Goal: Information Seeking & Learning: Check status

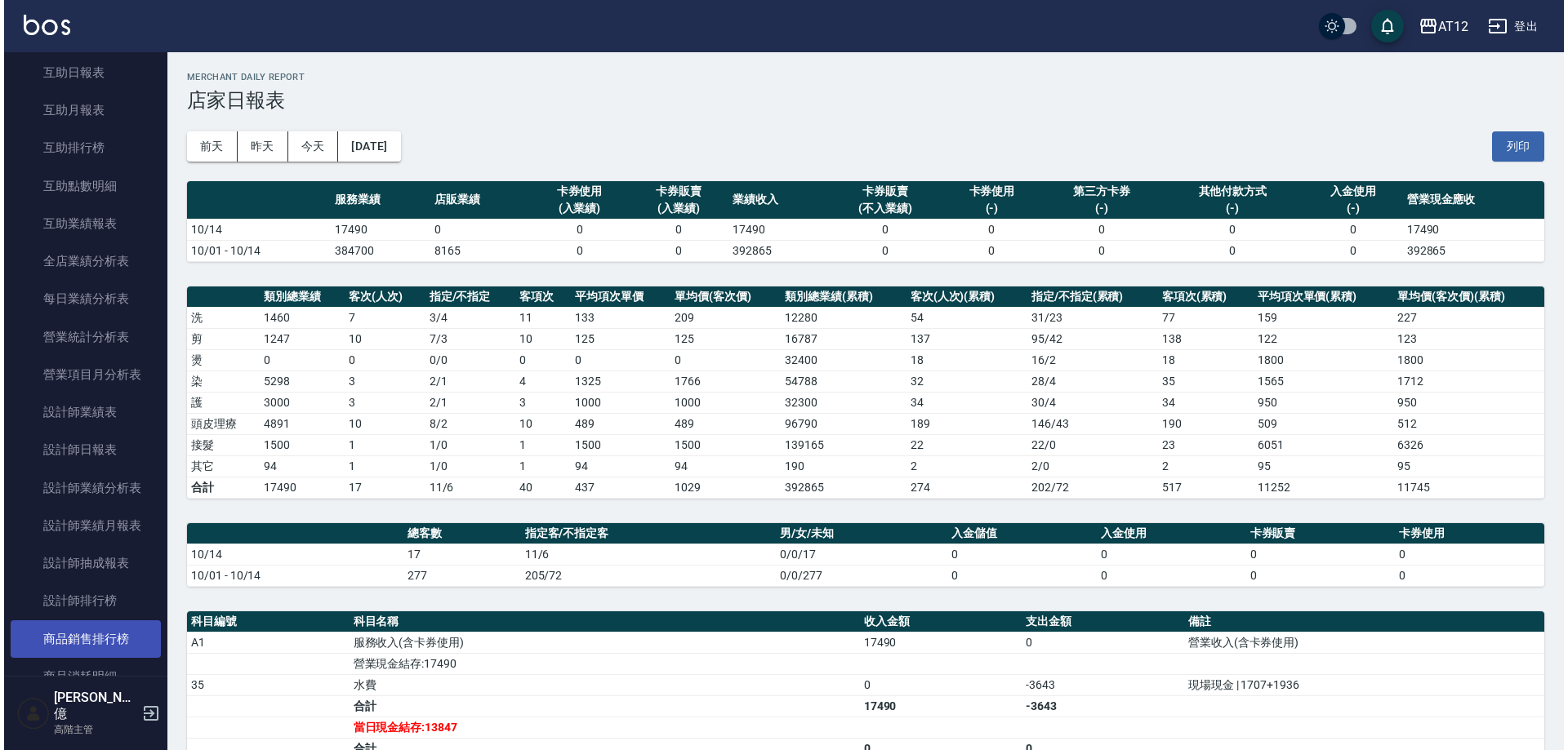
scroll to position [408, 0]
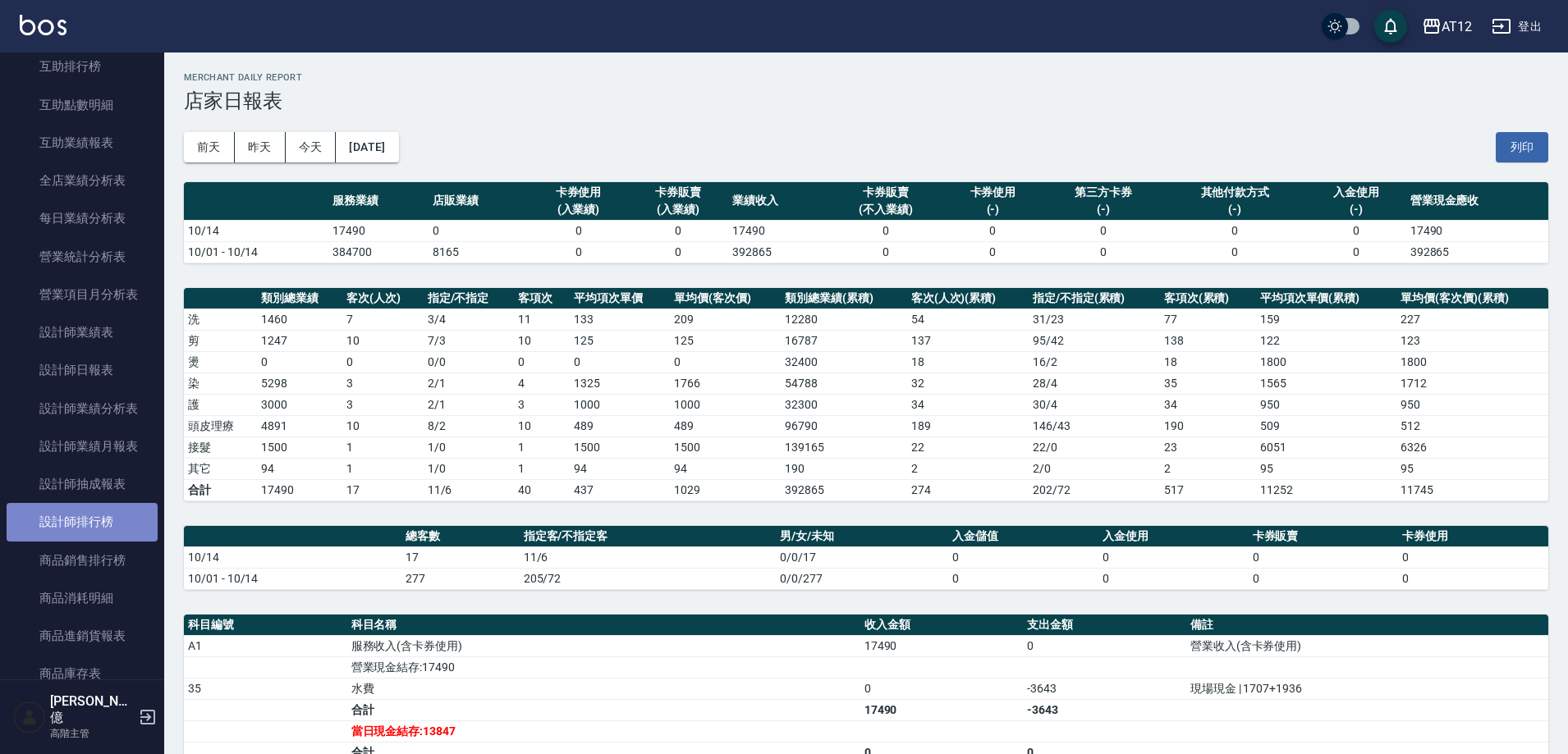
click at [94, 517] on link "設計師排行榜" at bounding box center [81, 522] width 151 height 37
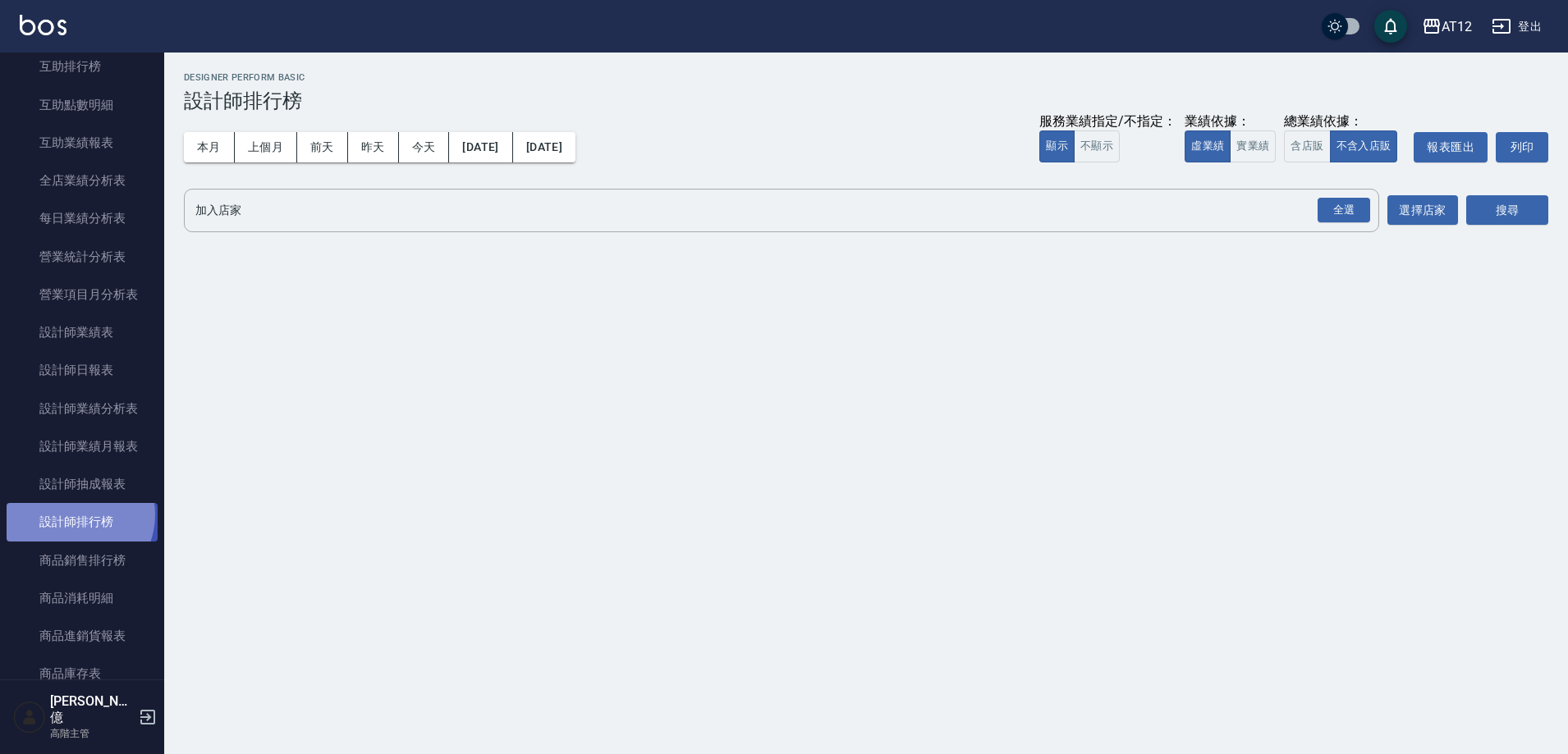
click at [74, 515] on link "設計師排行榜" at bounding box center [81, 522] width 151 height 37
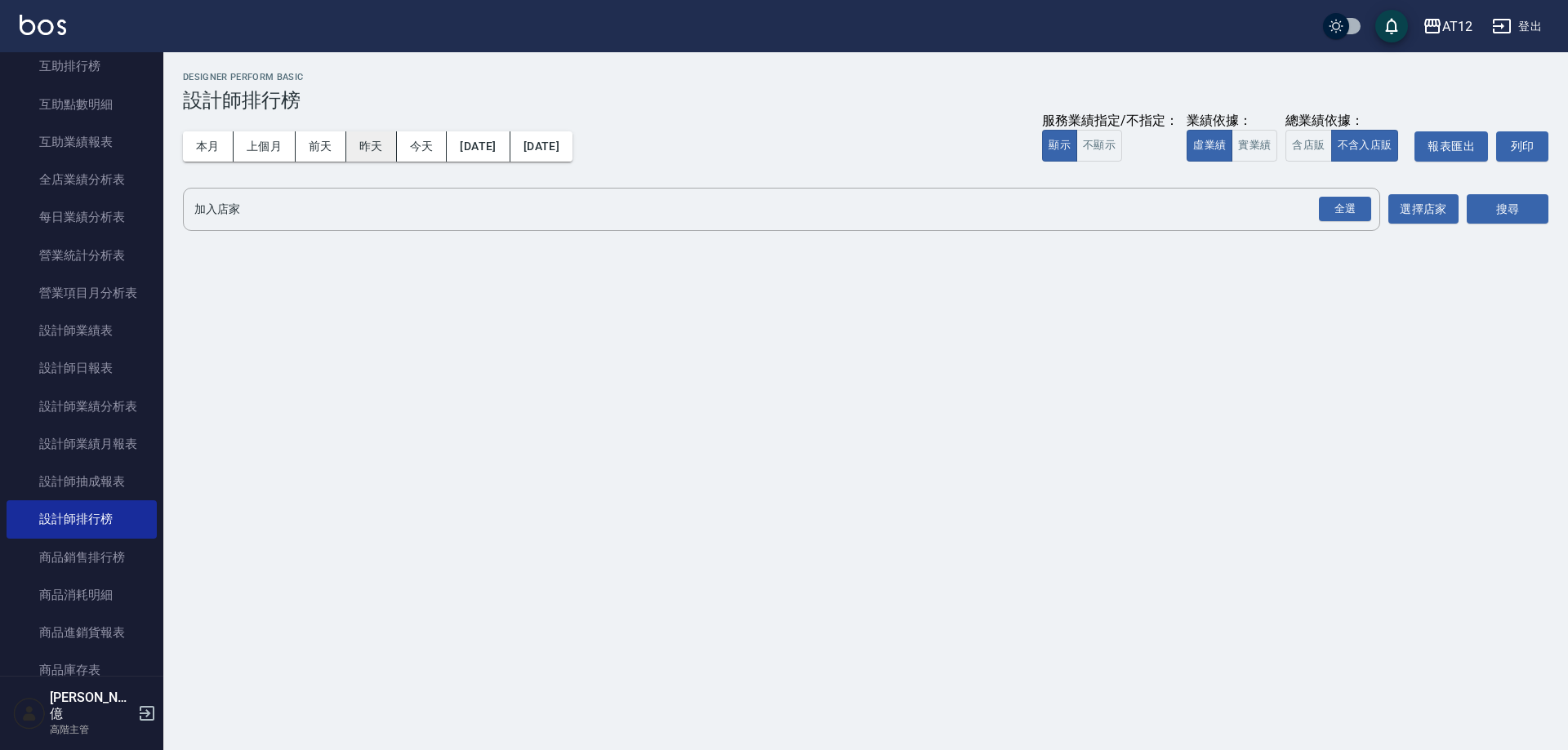
click at [363, 142] on button "昨天" at bounding box center [371, 146] width 51 height 30
click at [1259, 143] on button "實業績" at bounding box center [1255, 146] width 46 height 32
click at [379, 140] on button "昨天" at bounding box center [371, 146] width 51 height 30
click at [1342, 204] on div "全選" at bounding box center [1345, 209] width 52 height 26
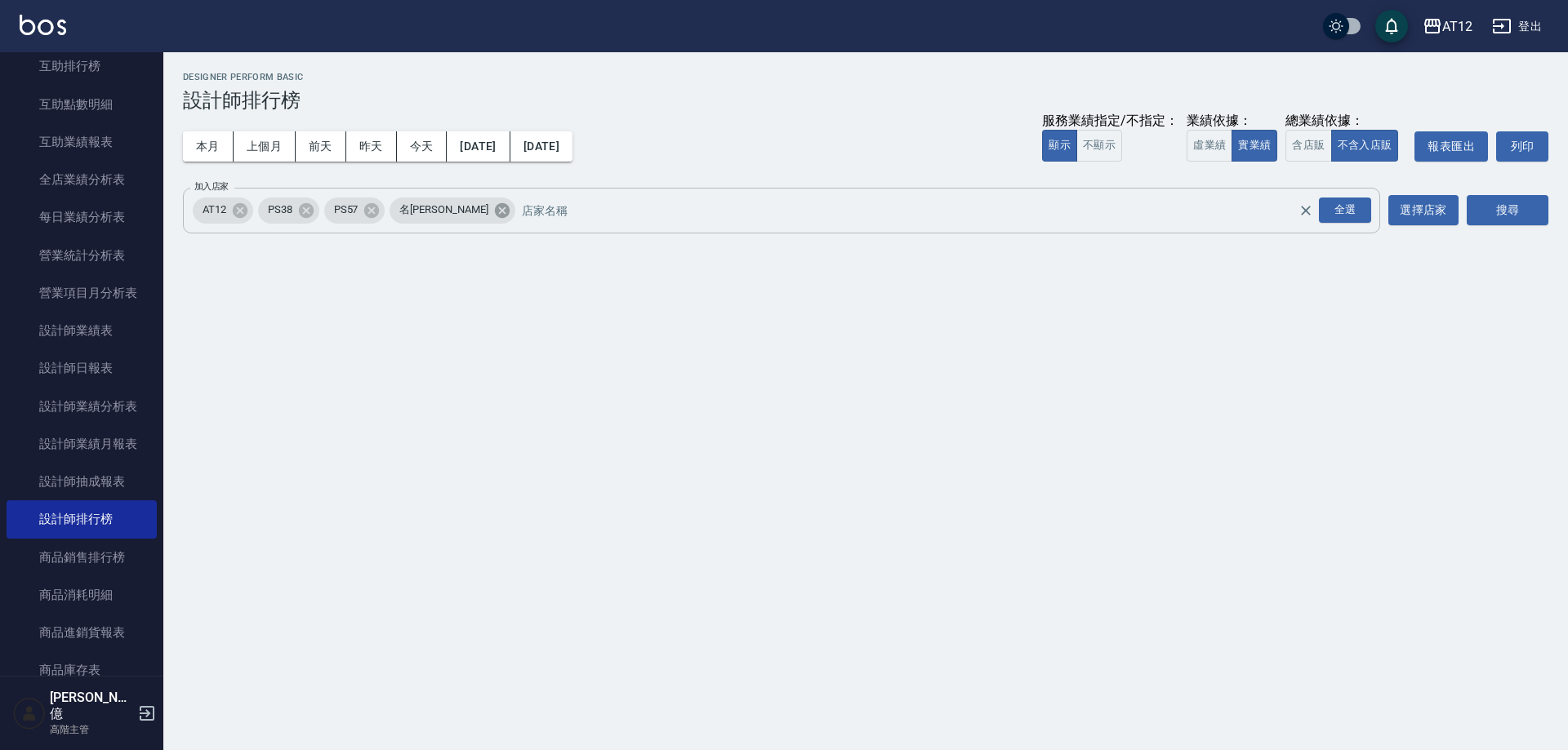
click at [495, 207] on icon at bounding box center [502, 209] width 15 height 15
click at [376, 215] on icon at bounding box center [371, 209] width 15 height 15
click at [304, 209] on icon at bounding box center [305, 209] width 15 height 15
click at [1506, 209] on button "搜尋" at bounding box center [1508, 210] width 82 height 30
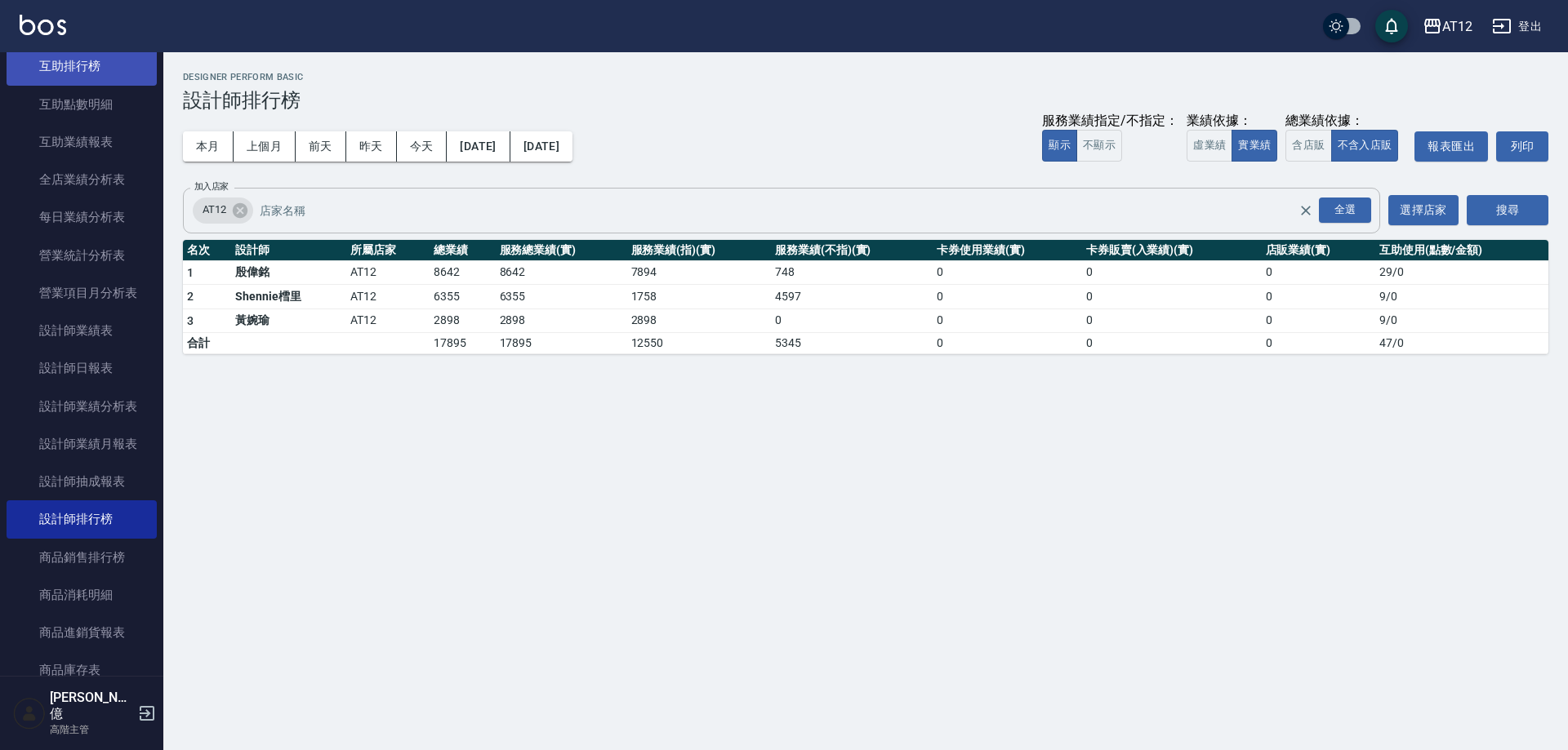
click at [83, 64] on link "互助排行榜" at bounding box center [81, 66] width 150 height 37
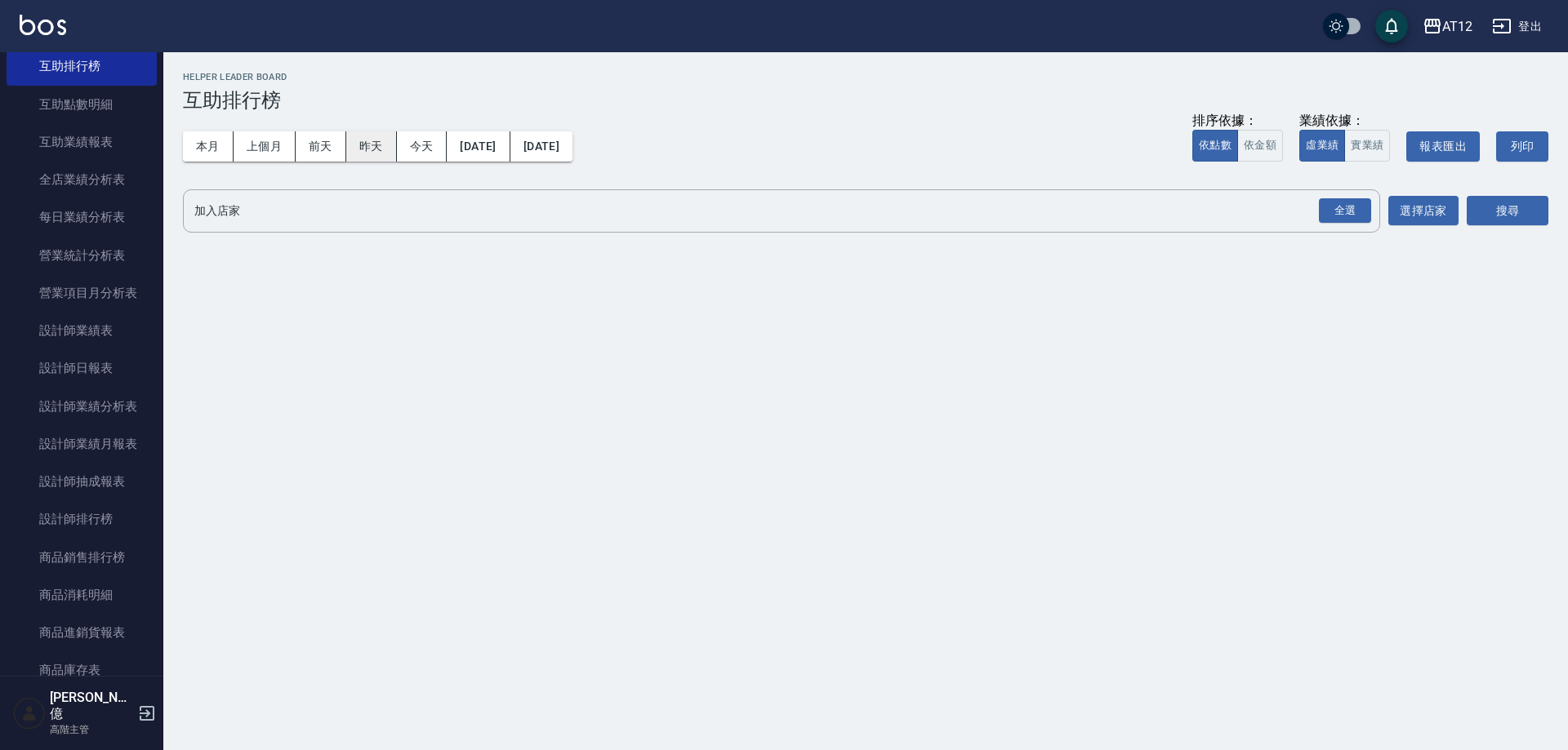
click at [370, 148] on button "昨天" at bounding box center [371, 146] width 51 height 30
click at [812, 212] on input "加入店家" at bounding box center [769, 211] width 1158 height 28
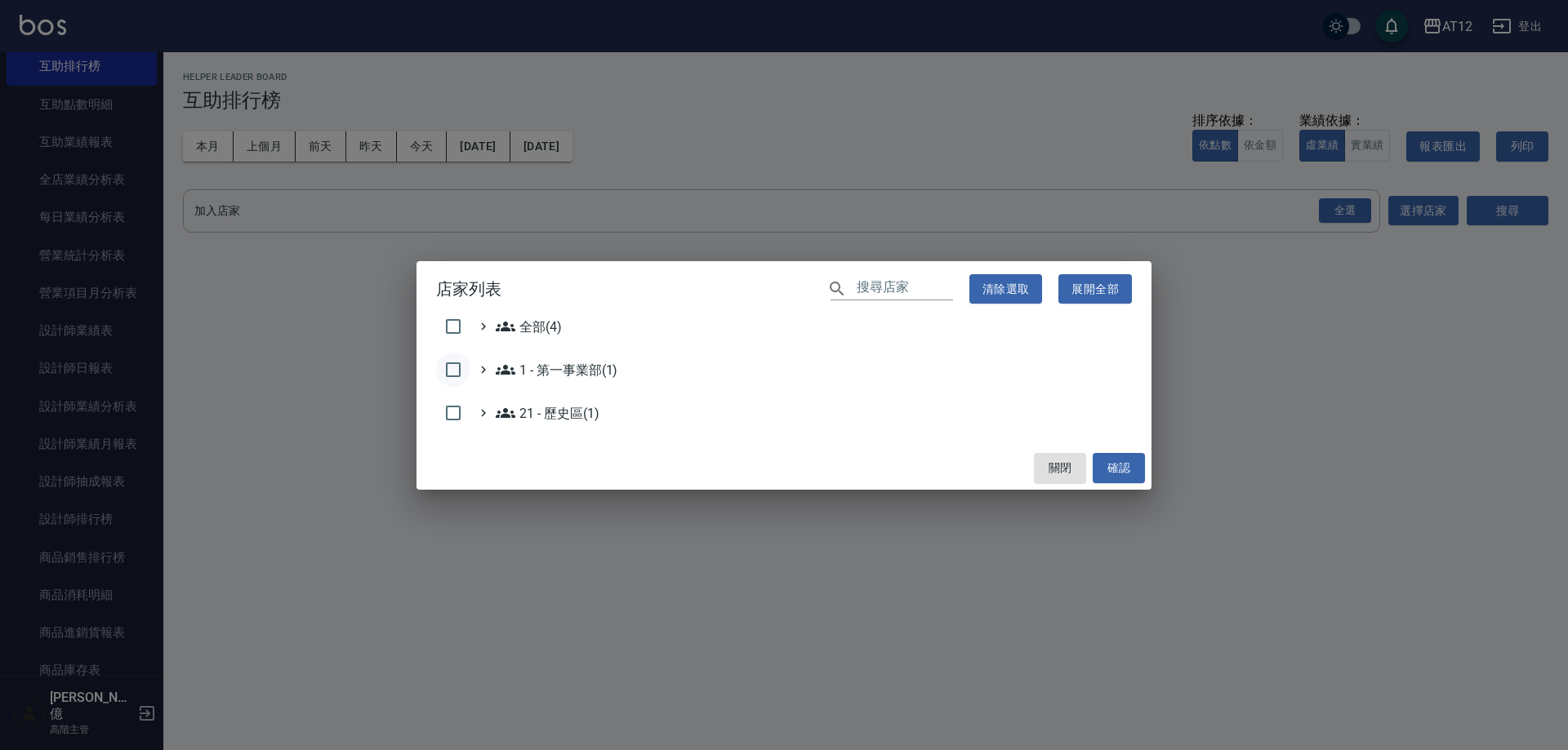
click at [450, 368] on input "checkbox" at bounding box center [453, 369] width 35 height 35
click at [1123, 465] on button "確認" at bounding box center [1119, 469] width 52 height 30
checkbox input "false"
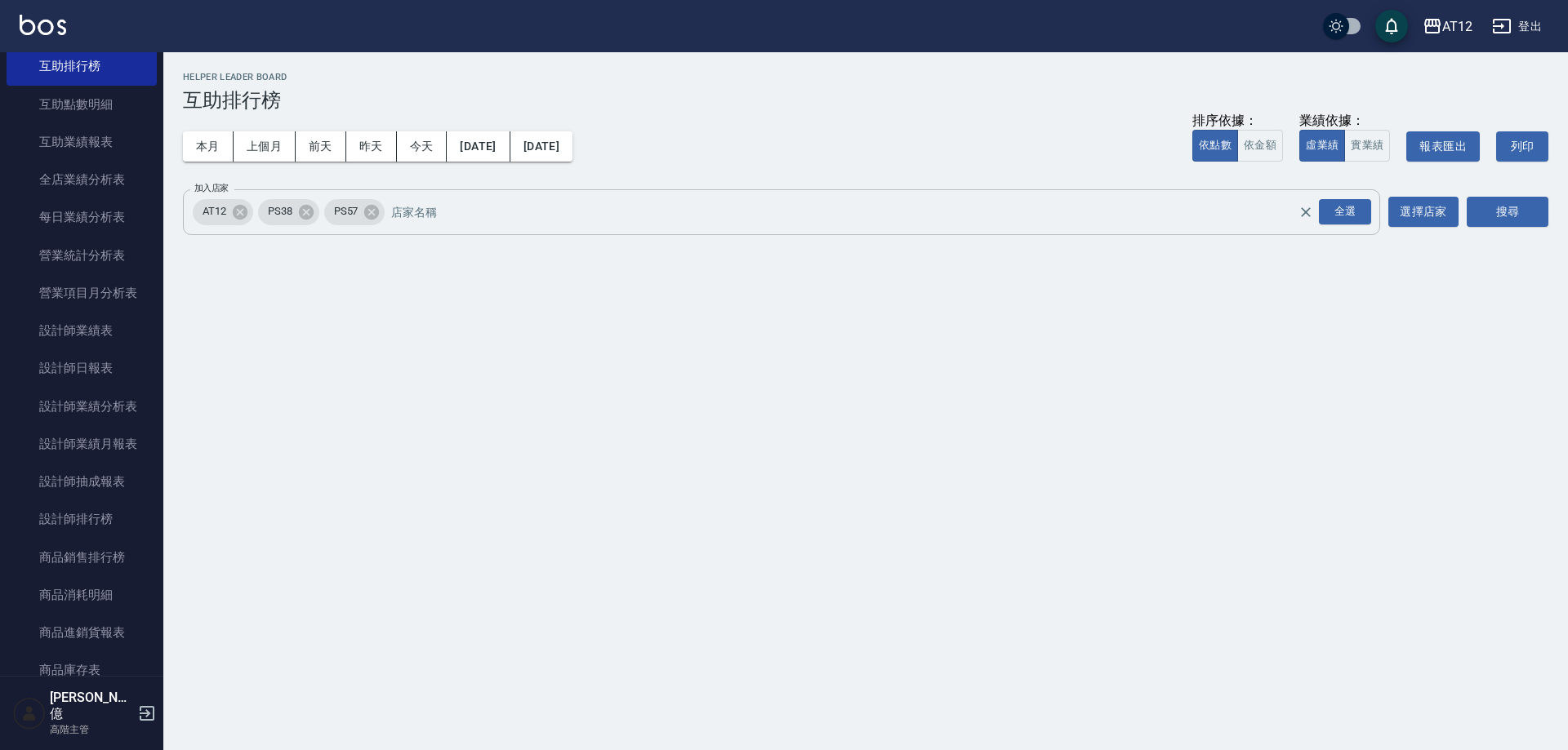
click at [376, 210] on icon at bounding box center [371, 211] width 15 height 15
click at [311, 209] on icon at bounding box center [305, 211] width 15 height 15
click at [1516, 213] on button "搜尋" at bounding box center [1508, 212] width 82 height 30
